Goal: Information Seeking & Learning: Learn about a topic

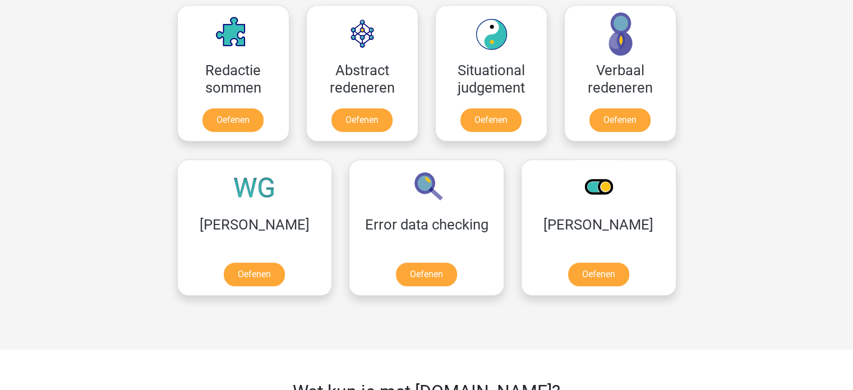
scroll to position [841, 0]
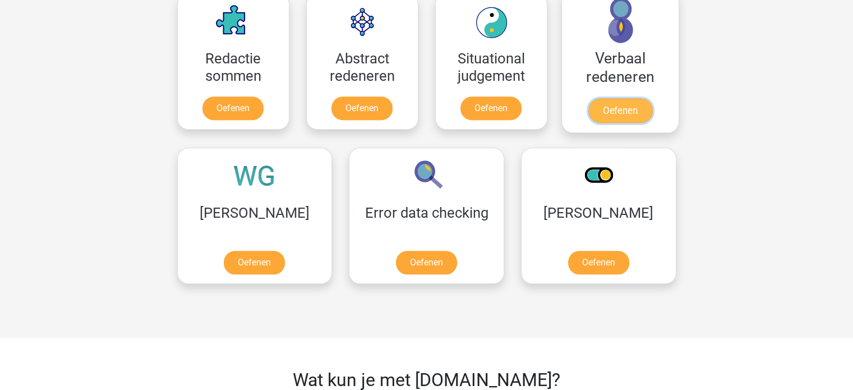
click at [628, 109] on link "Oefenen" at bounding box center [620, 110] width 64 height 25
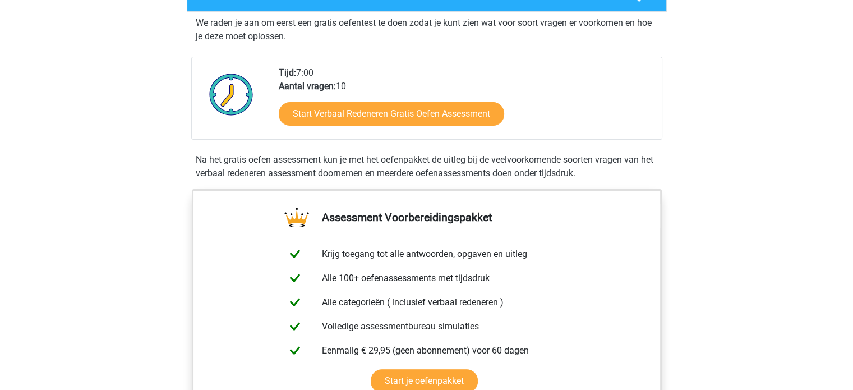
scroll to position [280, 0]
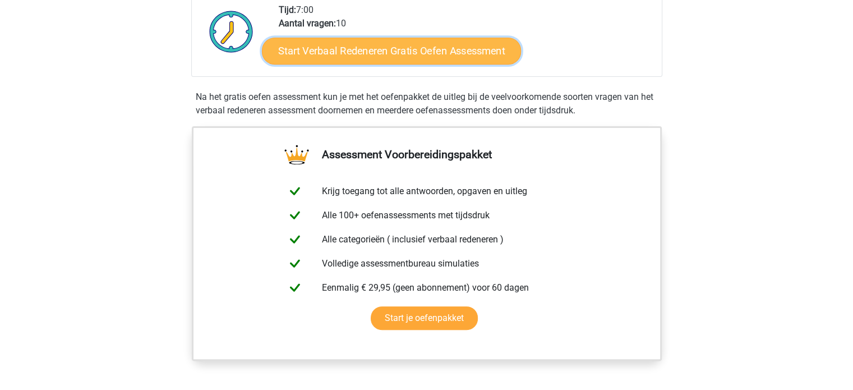
click at [434, 55] on link "Start Verbaal Redeneren Gratis Oefen Assessment" at bounding box center [391, 51] width 259 height 27
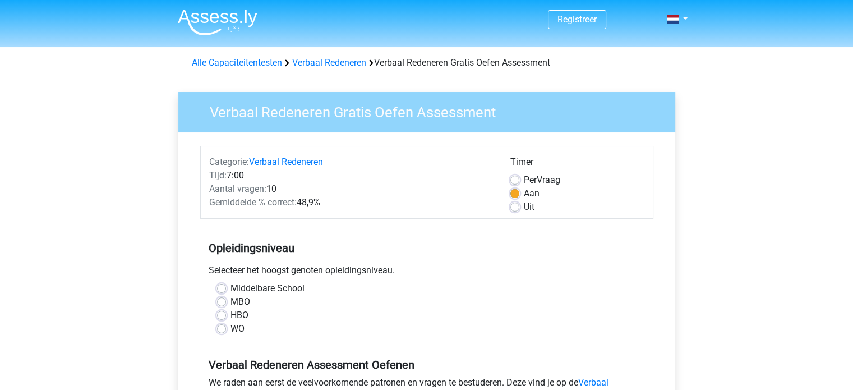
click at [230, 301] on label "MBO" at bounding box center [240, 301] width 20 height 13
click at [219, 301] on input "MBO" at bounding box center [221, 300] width 9 height 11
radio input "true"
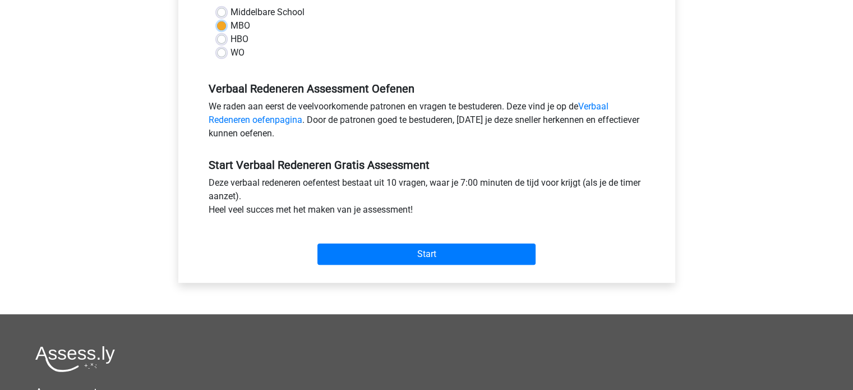
scroll to position [280, 0]
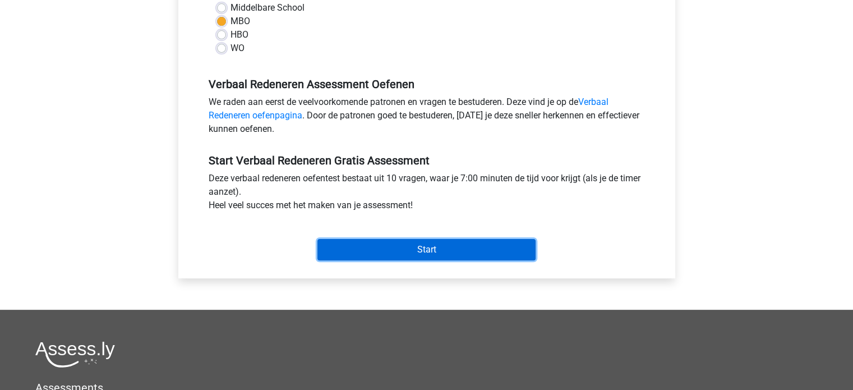
click at [442, 257] on input "Start" at bounding box center [426, 249] width 218 height 21
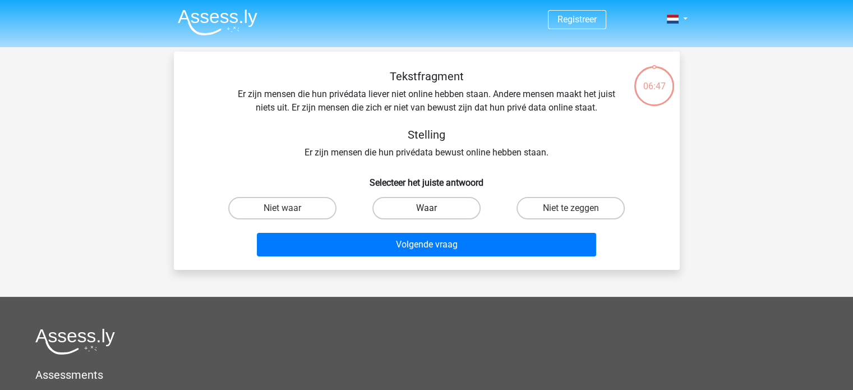
click at [423, 208] on label "Waar" at bounding box center [426, 208] width 108 height 22
click at [426, 208] on input "Waar" at bounding box center [429, 211] width 7 height 7
radio input "true"
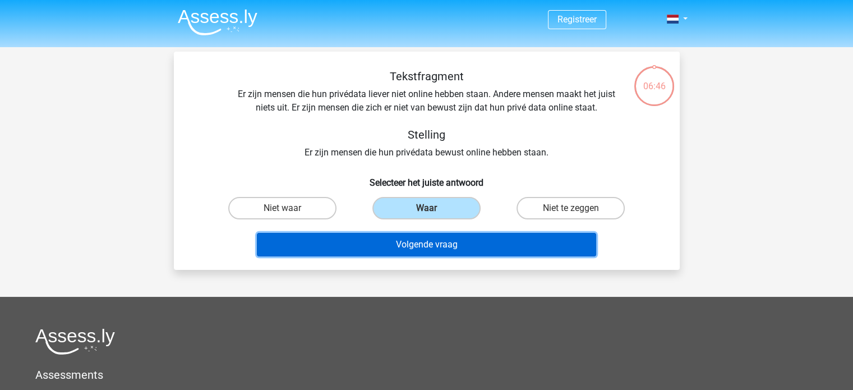
click at [427, 244] on button "Volgende vraag" at bounding box center [426, 245] width 339 height 24
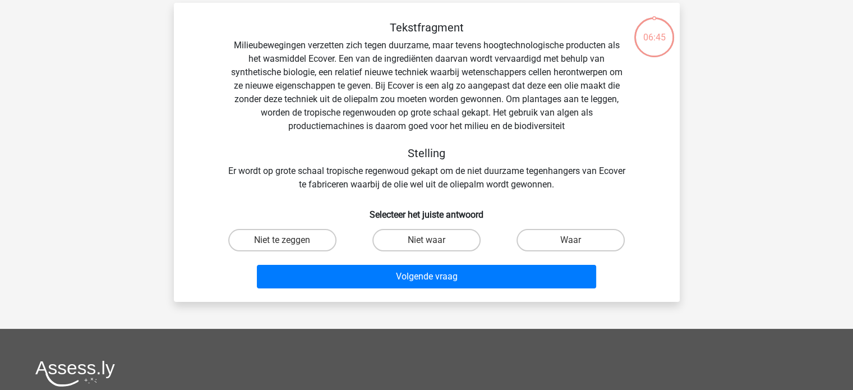
scroll to position [52, 0]
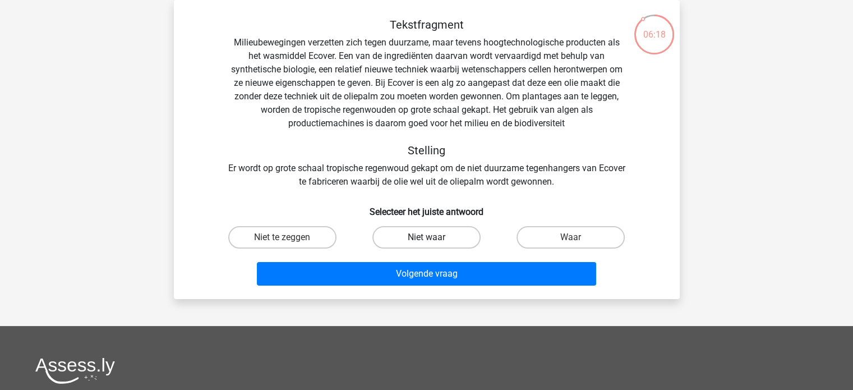
click at [419, 240] on label "Niet waar" at bounding box center [426, 237] width 108 height 22
click at [426, 240] on input "Niet waar" at bounding box center [429, 240] width 7 height 7
radio input "true"
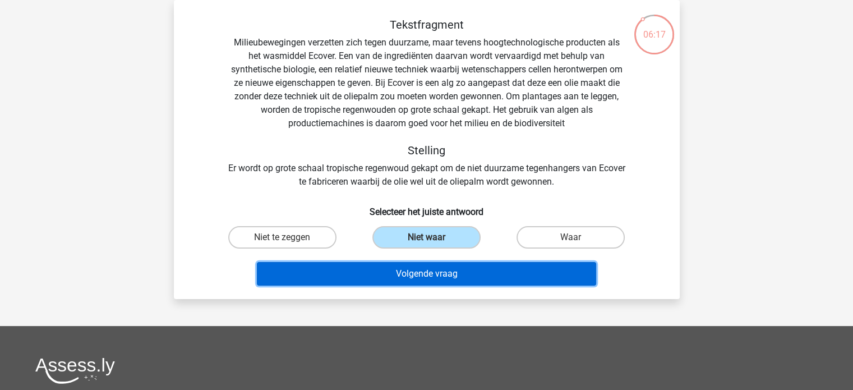
click at [423, 274] on button "Volgende vraag" at bounding box center [426, 274] width 339 height 24
